Goal: Task Accomplishment & Management: Complete application form

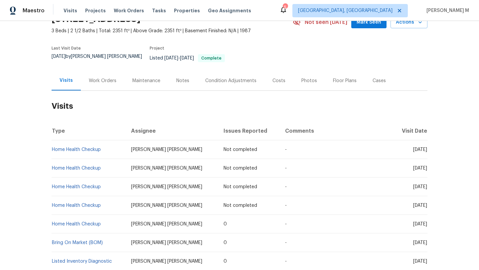
scroll to position [36, 0]
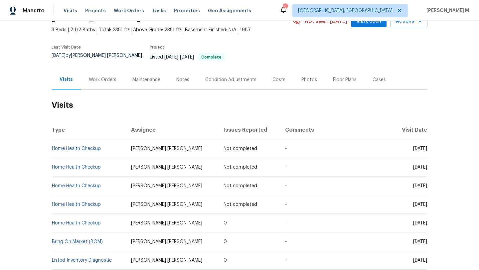
click at [374, 77] on div "Cases" at bounding box center [379, 80] width 13 height 7
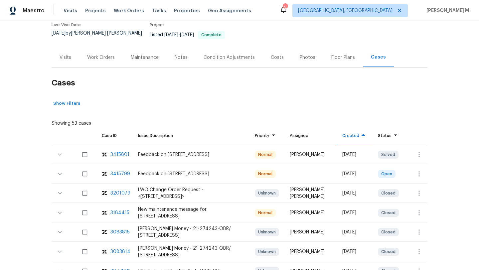
scroll to position [64, 0]
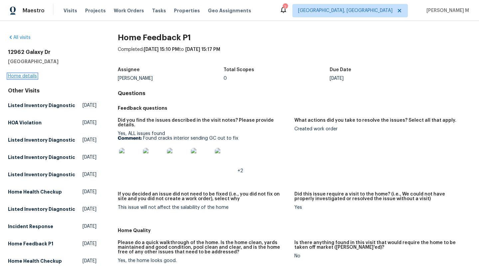
click at [28, 74] on link "Home details" at bounding box center [22, 76] width 29 height 5
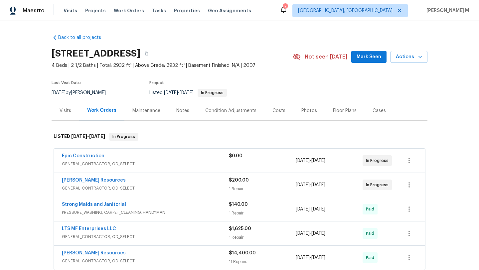
click at [69, 114] on div "Visits" at bounding box center [66, 111] width 28 height 20
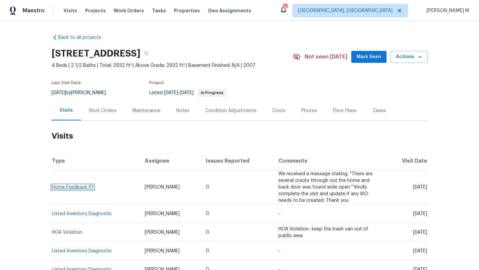
click at [79, 188] on link "Home Feedback P1" at bounding box center [73, 187] width 42 height 5
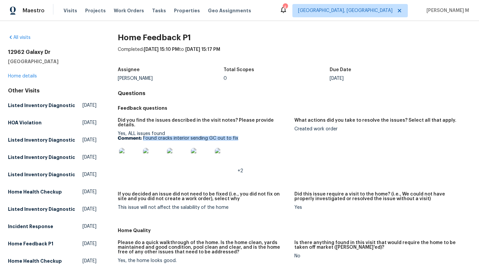
drag, startPoint x: 142, startPoint y: 133, endPoint x: 239, endPoint y: 136, distance: 96.6
click at [239, 136] on p "Comment: Found cracks interior sending GC out to fix" at bounding box center [203, 138] width 171 height 5
copy p "Found cracks interior sending GC out to fix"
click at [33, 76] on link "Home details" at bounding box center [22, 76] width 29 height 5
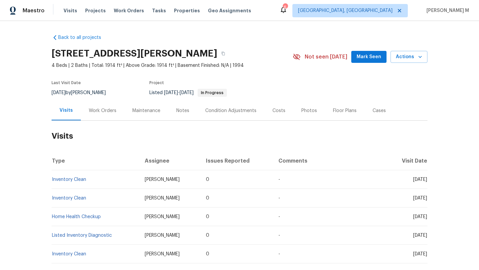
drag, startPoint x: 397, startPoint y: 180, endPoint x: 412, endPoint y: 180, distance: 14.7
click at [413, 180] on span "[DATE]" at bounding box center [420, 179] width 14 height 5
copy span "[DATE]"
click at [105, 107] on div "Work Orders" at bounding box center [103, 111] width 44 height 20
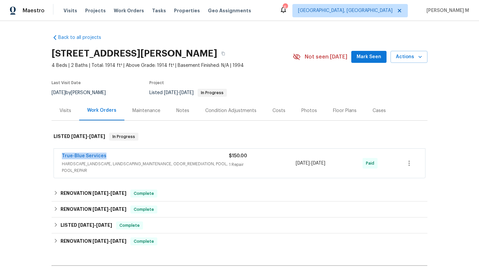
copy link "True-Blue Services"
drag, startPoint x: 55, startPoint y: 156, endPoint x: 110, endPoint y: 156, distance: 54.3
click at [110, 156] on div "True-Blue Services HARDSCAPE_LANDSCAPE, LANDSCAPING_MAINTENANCE, ODOR_REMEDIATI…" at bounding box center [240, 163] width 372 height 29
click at [211, 157] on div "True-Blue Services" at bounding box center [145, 157] width 167 height 8
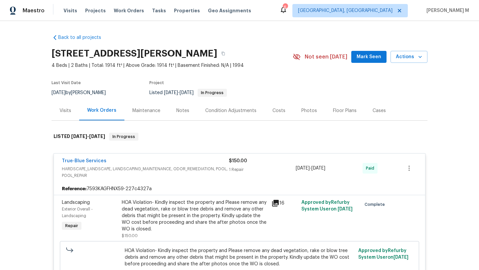
copy div "[DATE] - [DATE]"
drag, startPoint x: 292, startPoint y: 169, endPoint x: 342, endPoint y: 168, distance: 50.3
click at [342, 167] on div "True-Blue Services HARDSCAPE_LANDSCAPE, LANDSCAPING_MAINTENANCE, ODOR_REMEDIATI…" at bounding box center [232, 168] width 340 height 21
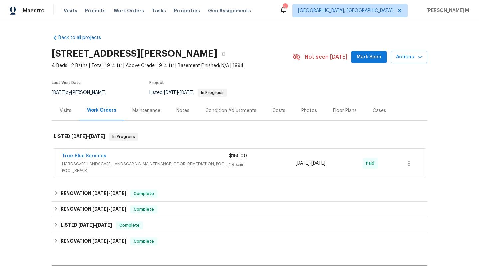
click at [373, 112] on div "Cases" at bounding box center [379, 111] width 13 height 7
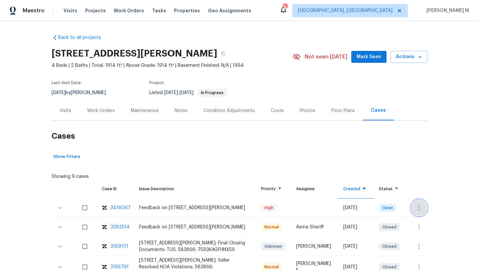
click at [415, 209] on icon "button" at bounding box center [419, 208] width 8 height 8
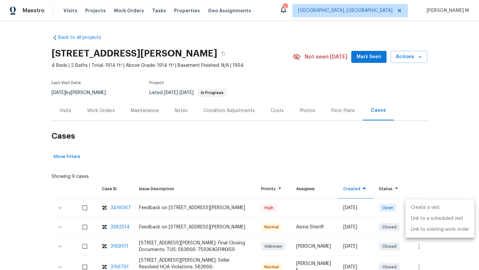
click at [416, 205] on li "Create a visit" at bounding box center [440, 207] width 69 height 11
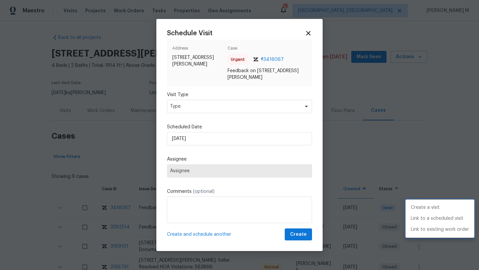
click at [202, 106] on div at bounding box center [239, 135] width 479 height 270
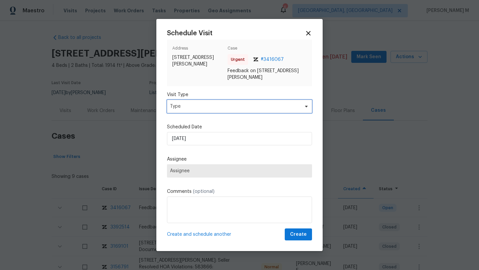
click at [202, 106] on span "Type" at bounding box center [235, 106] width 130 height 7
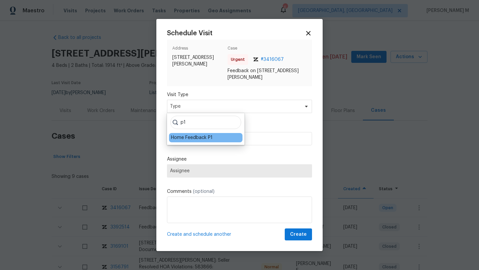
type input "p1"
click at [186, 138] on div "Home Feedback P1" at bounding box center [192, 138] width 42 height 7
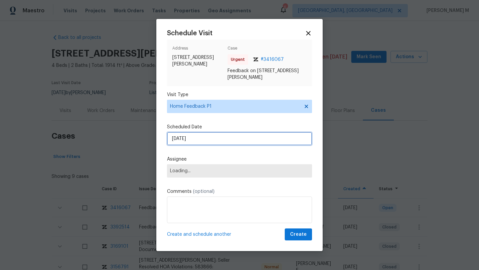
click at [191, 138] on input "[DATE]" at bounding box center [239, 138] width 145 height 13
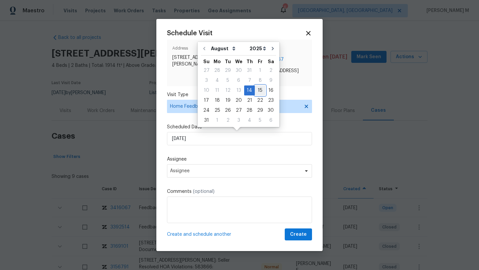
click at [259, 92] on div "15" at bounding box center [260, 90] width 11 height 9
type input "[DATE]"
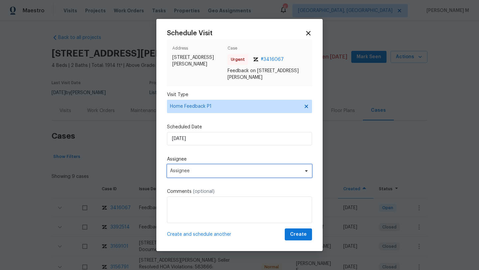
click at [215, 170] on span "Assignee" at bounding box center [235, 170] width 131 height 5
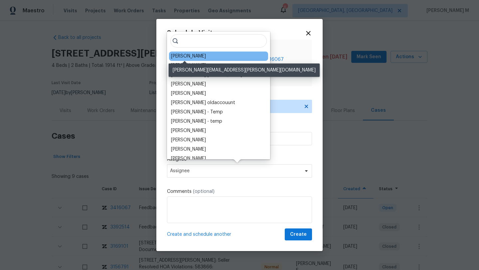
click at [191, 55] on div "[PERSON_NAME]" at bounding box center [188, 56] width 35 height 7
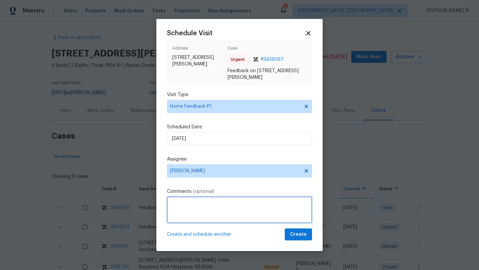
click at [189, 205] on textarea at bounding box center [239, 210] width 145 height 27
paste textarea "The moment you open the door the smell of cigarette smoke hits you. It is reall…"
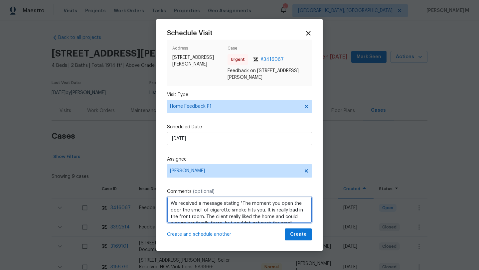
scroll to position [10, 0]
drag, startPoint x: 185, startPoint y: 222, endPoint x: 226, endPoint y: 222, distance: 40.6
click at [226, 222] on textarea "We received a message stating "The moment you open the door the smell of cigare…" at bounding box center [239, 210] width 145 height 27
paste textarea "complete the visit and update if any WO needs to be created. Thank you"
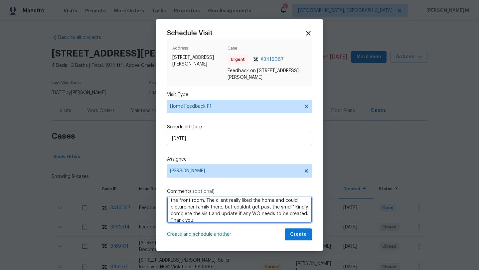
scroll to position [21, 0]
type textarea "We received a message stating "The moment you open the door the smell of cigare…"
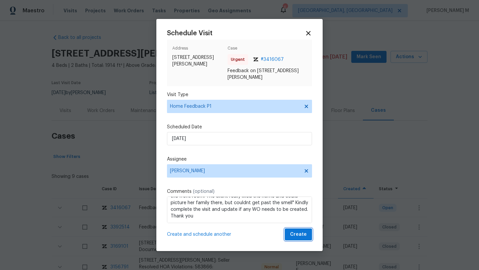
click at [298, 233] on span "Create" at bounding box center [298, 235] width 17 height 8
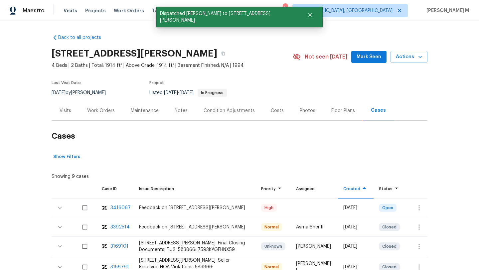
click at [69, 108] on div "Visits" at bounding box center [66, 111] width 28 height 20
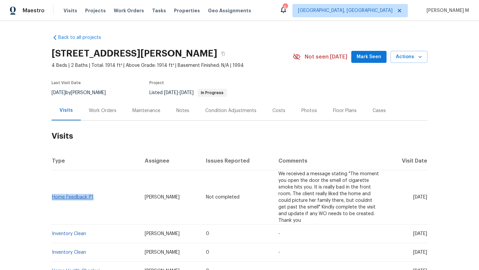
drag, startPoint x: 100, startPoint y: 198, endPoint x: 50, endPoint y: 197, distance: 49.9
click at [52, 197] on td "Home Feedback P1" at bounding box center [96, 197] width 88 height 54
copy link "Home Feedback P1"
drag, startPoint x: 140, startPoint y: 198, endPoint x: 171, endPoint y: 198, distance: 31.0
click at [171, 198] on td "[PERSON_NAME]" at bounding box center [169, 197] width 61 height 54
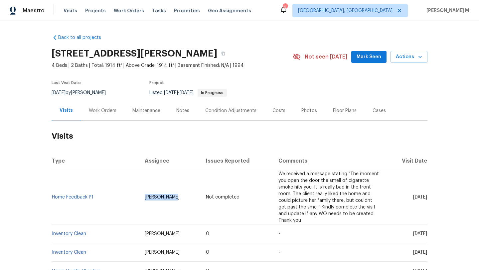
copy span "[PERSON_NAME]"
drag, startPoint x: 398, startPoint y: 197, endPoint x: 411, endPoint y: 198, distance: 13.0
click at [413, 198] on span "[DATE]" at bounding box center [420, 197] width 14 height 5
copy span "[DATE]"
